Goal: Find specific page/section: Find specific page/section

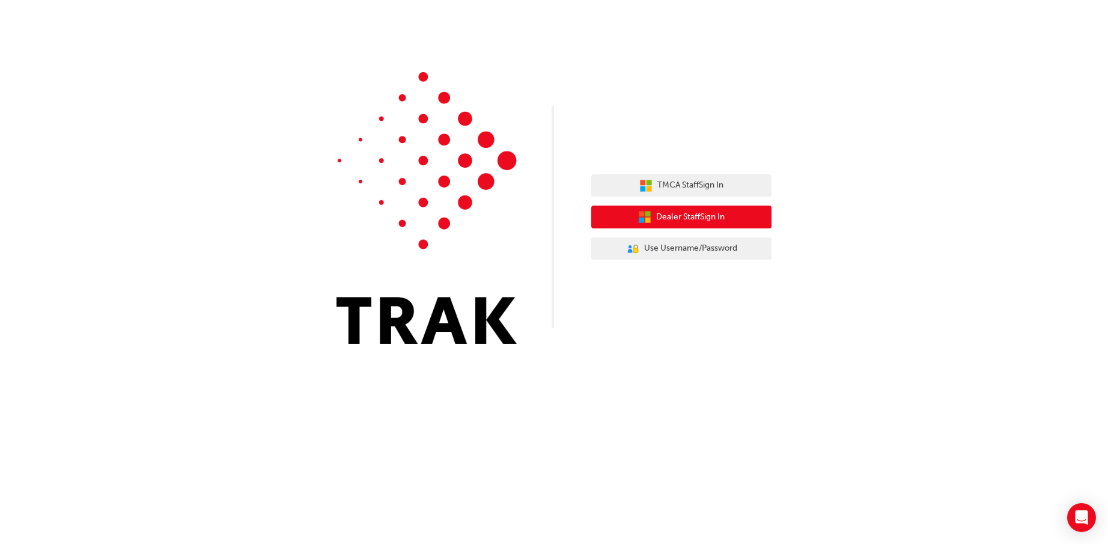
click at [706, 214] on span "Dealer Staff Sign In" at bounding box center [690, 217] width 68 height 14
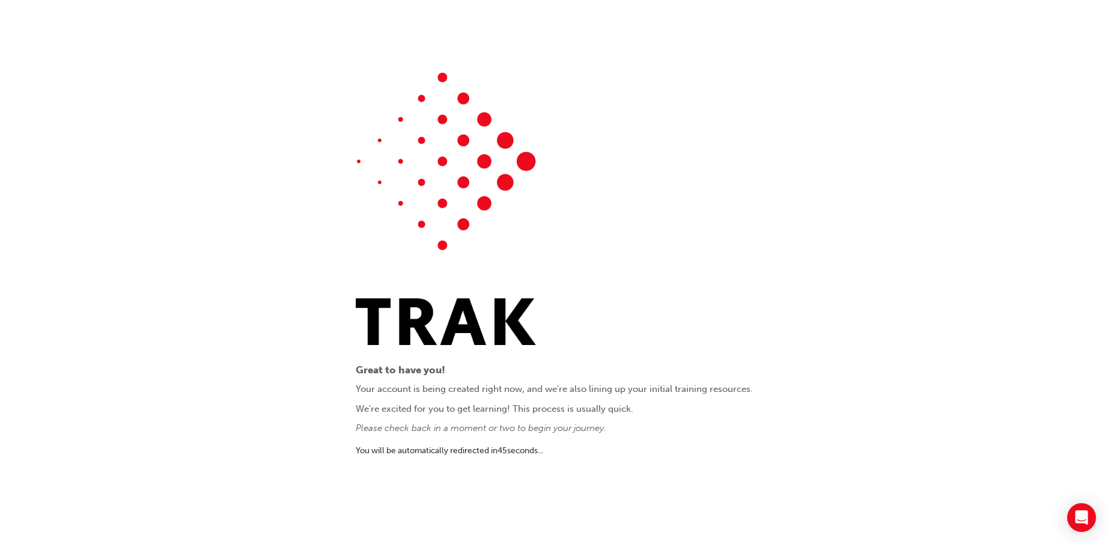
click at [816, 271] on div "Great to have you! Your account is being created right now, and we're also lini…" at bounding box center [554, 272] width 1108 height 544
